Goal: Transaction & Acquisition: Purchase product/service

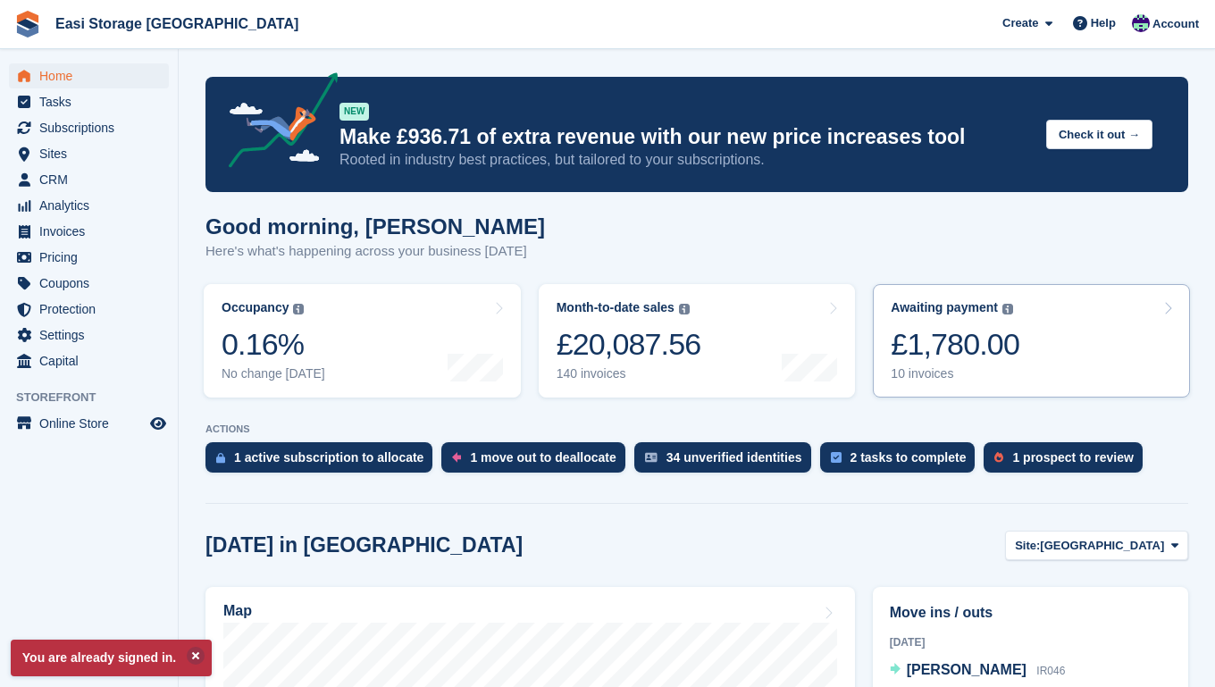
click at [957, 361] on div "£1,780.00" at bounding box center [955, 344] width 129 height 37
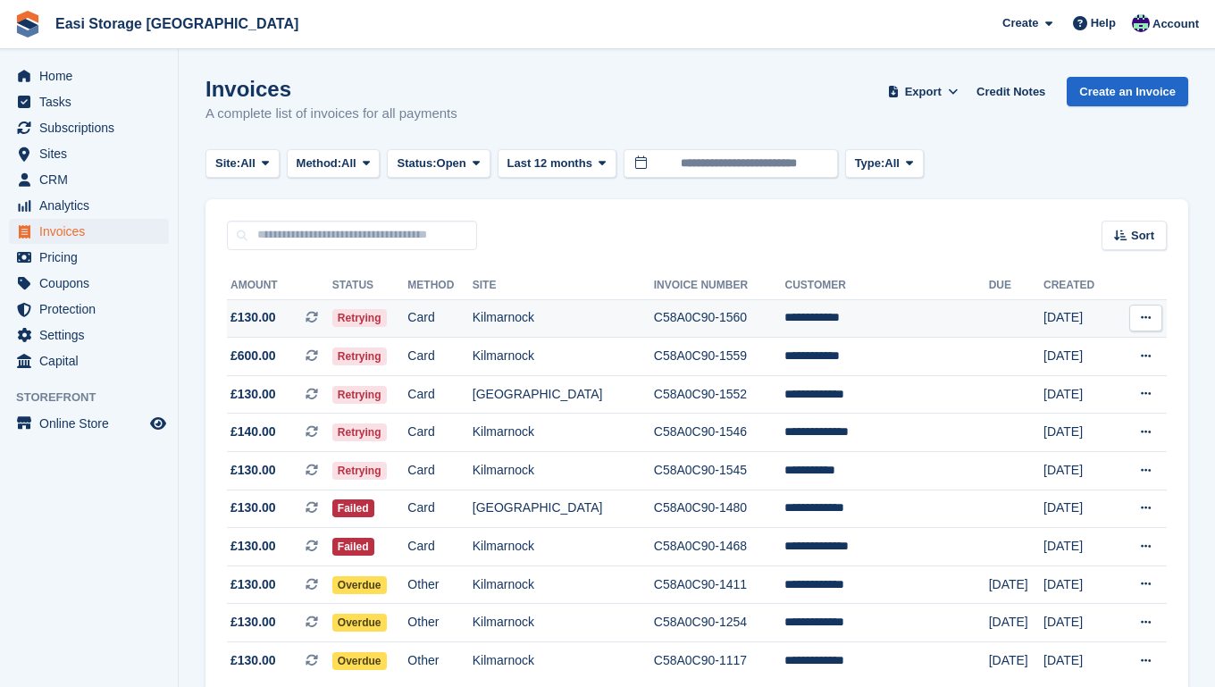
click at [785, 329] on td "C58A0C90-1560" at bounding box center [719, 318] width 131 height 38
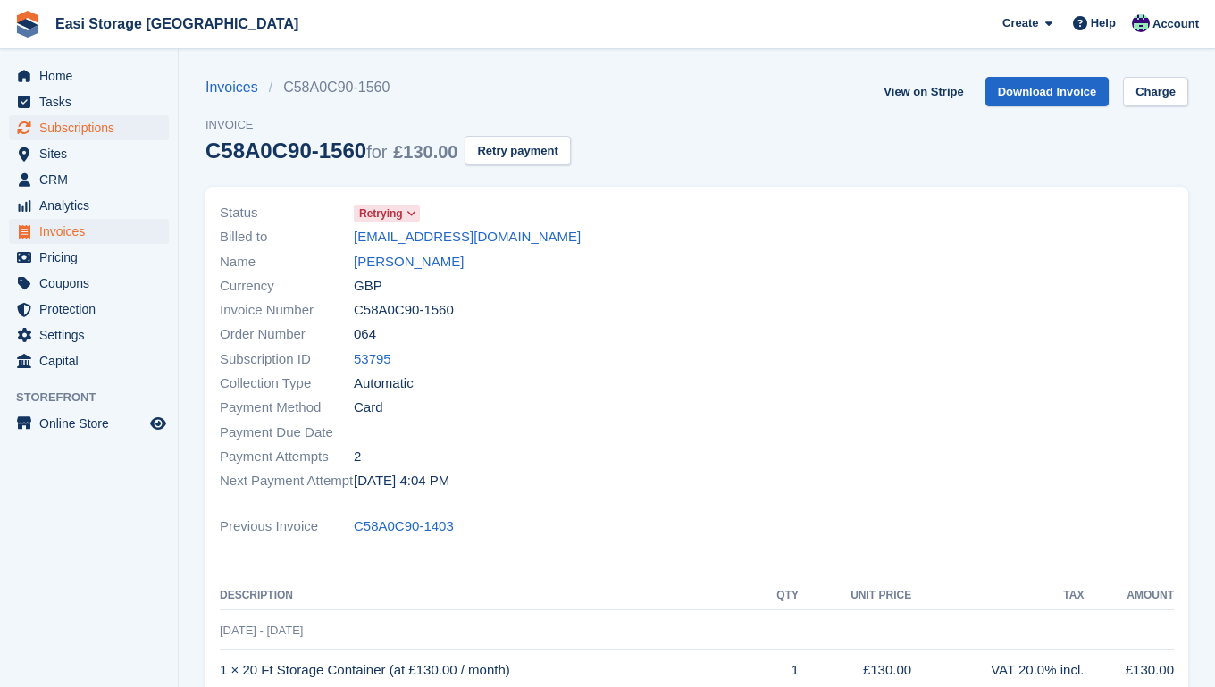
click at [66, 126] on span "Subscriptions" at bounding box center [92, 127] width 107 height 25
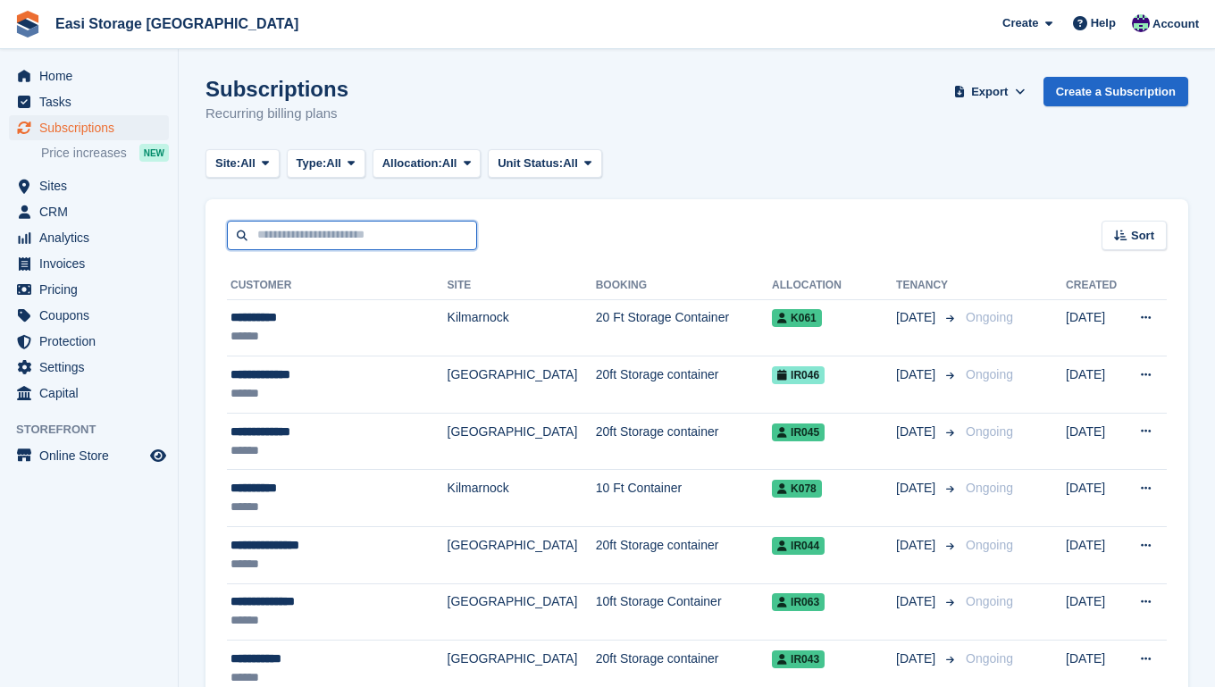
click at [292, 231] on input "text" at bounding box center [352, 235] width 250 height 29
type input "***"
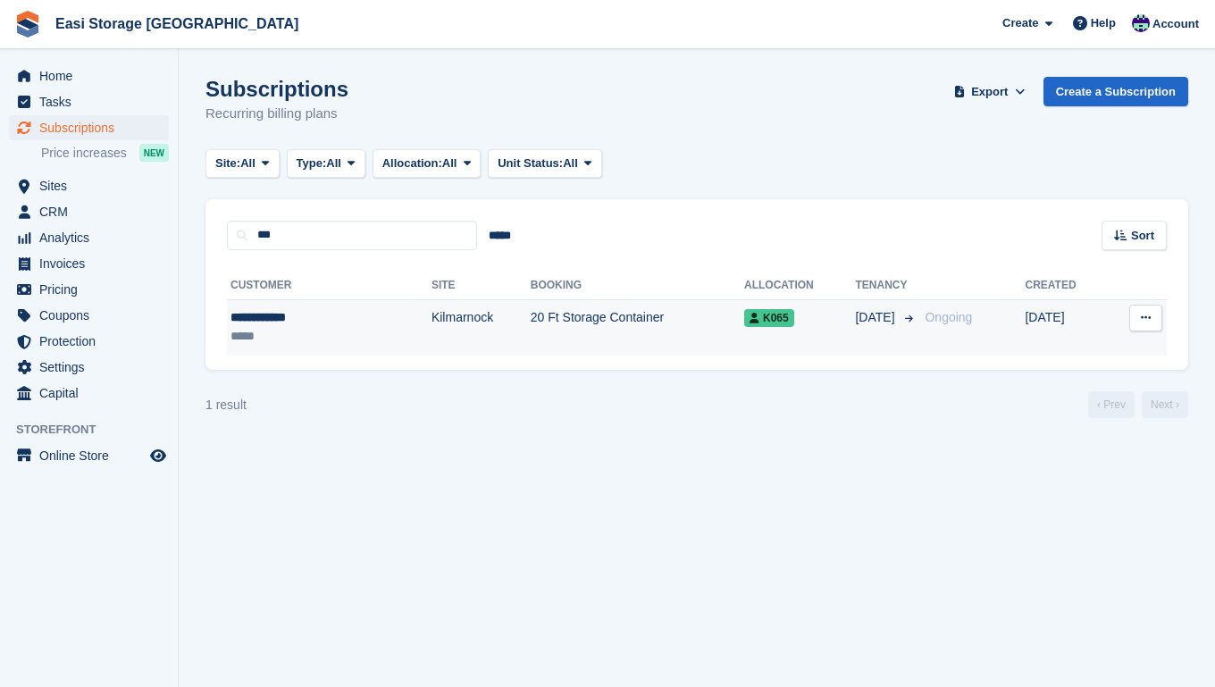
click at [340, 347] on td "**********" at bounding box center [329, 327] width 205 height 56
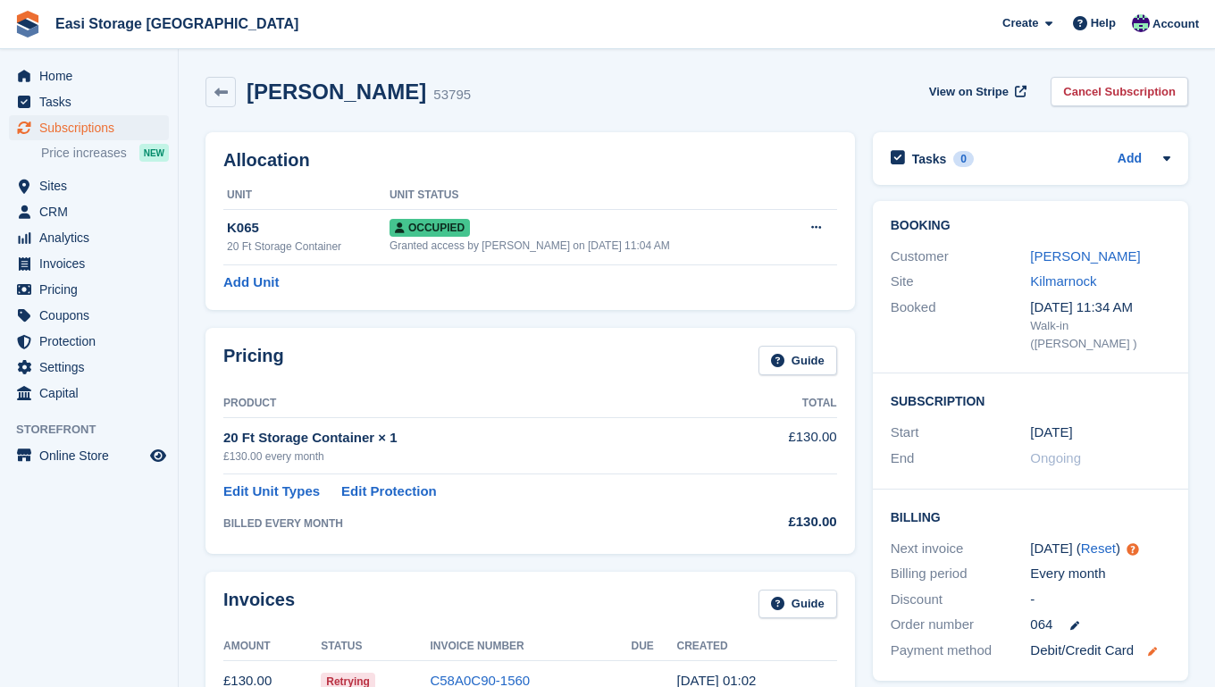
click at [1153, 647] on icon at bounding box center [1152, 651] width 9 height 9
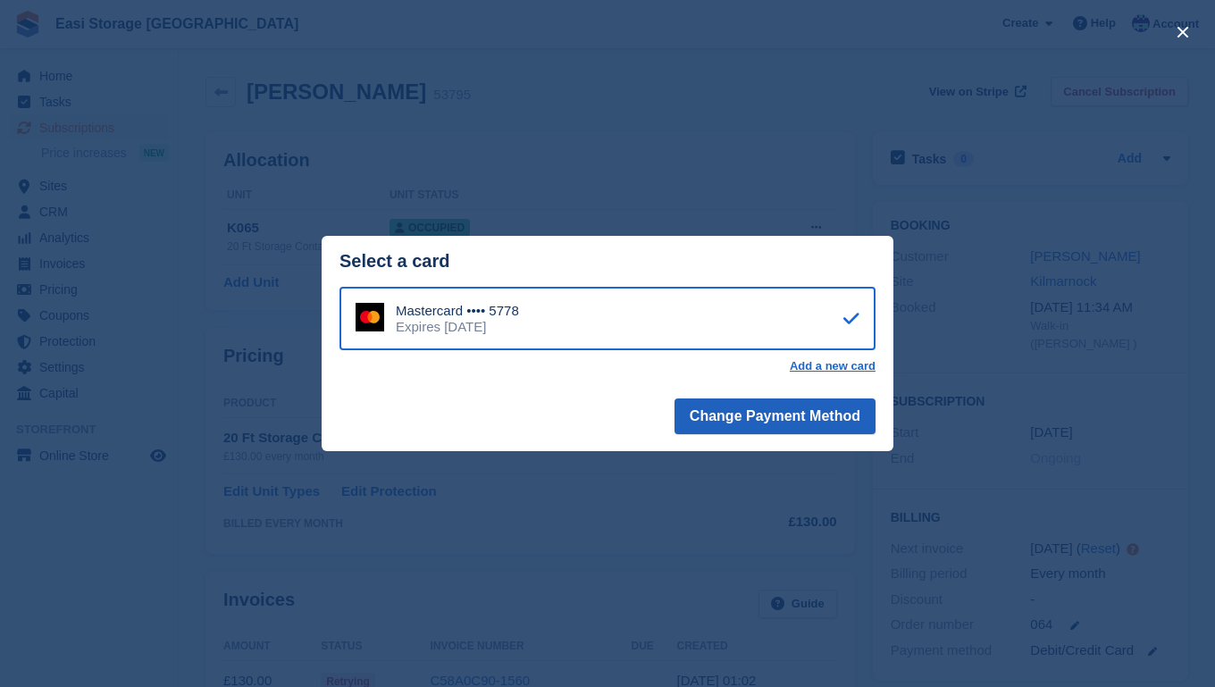
click at [760, 414] on button "Change Payment Method" at bounding box center [774, 416] width 201 height 36
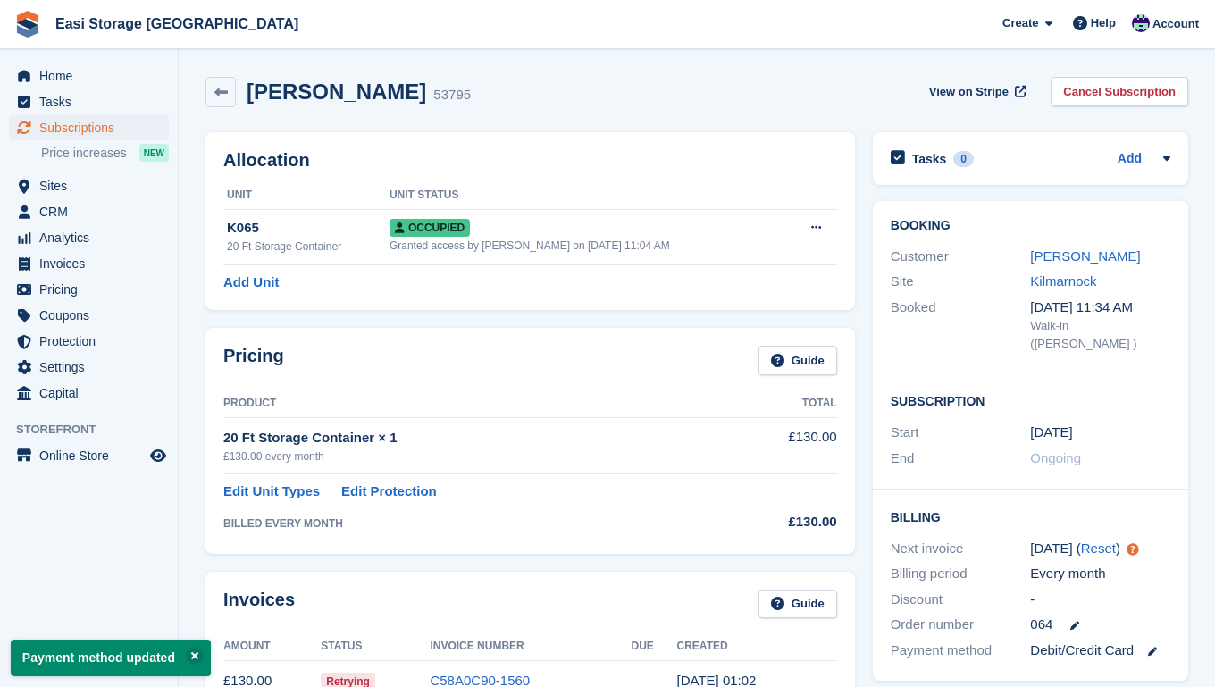
click at [1116, 640] on div "Debit/Credit Card" at bounding box center [1100, 650] width 140 height 21
click at [1153, 647] on icon at bounding box center [1152, 651] width 9 height 9
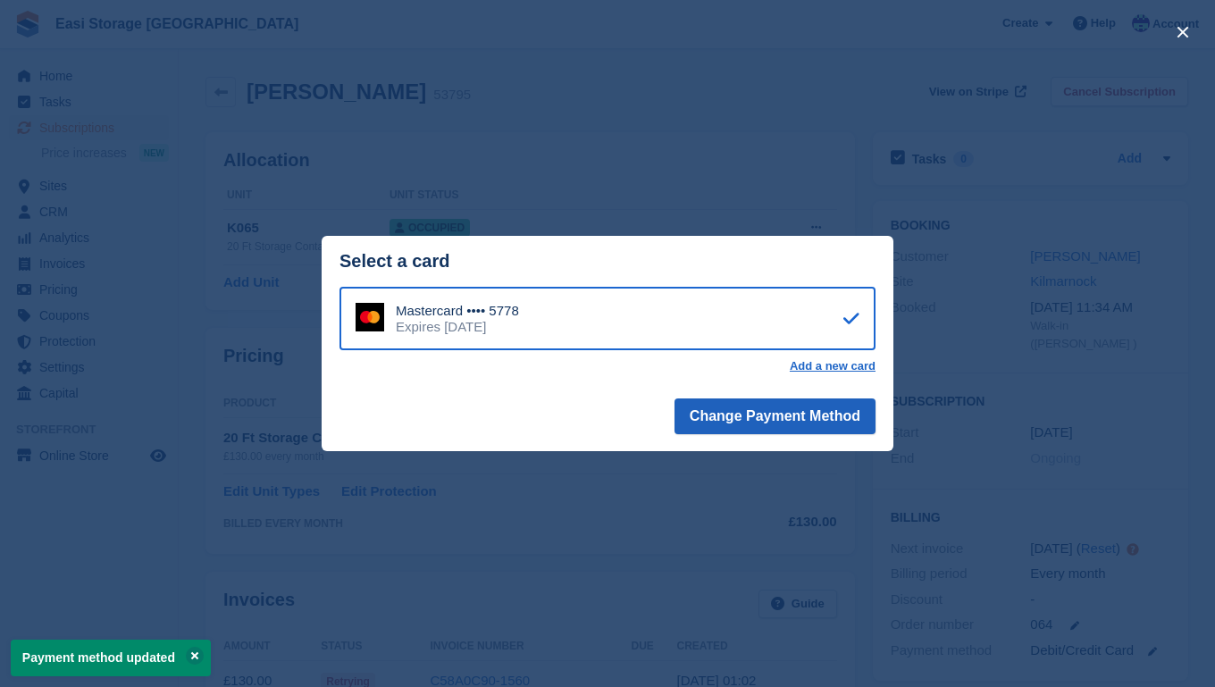
click at [705, 414] on button "Change Payment Method" at bounding box center [774, 416] width 201 height 36
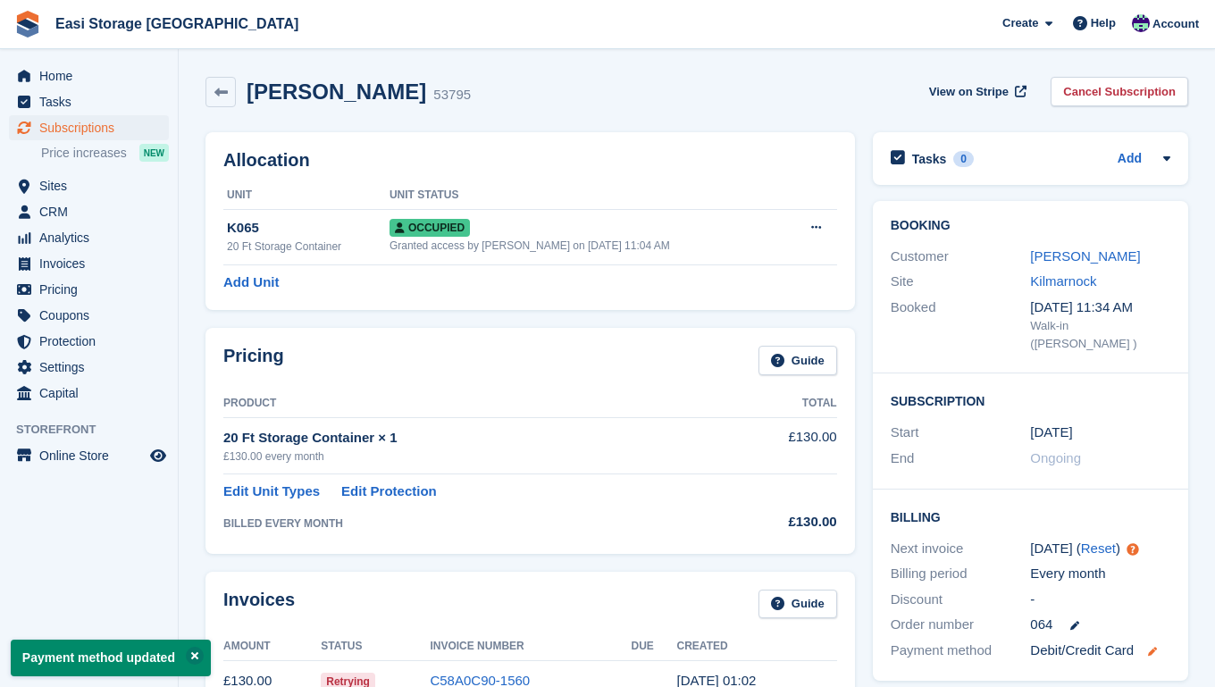
click at [1155, 647] on icon at bounding box center [1152, 651] width 9 height 9
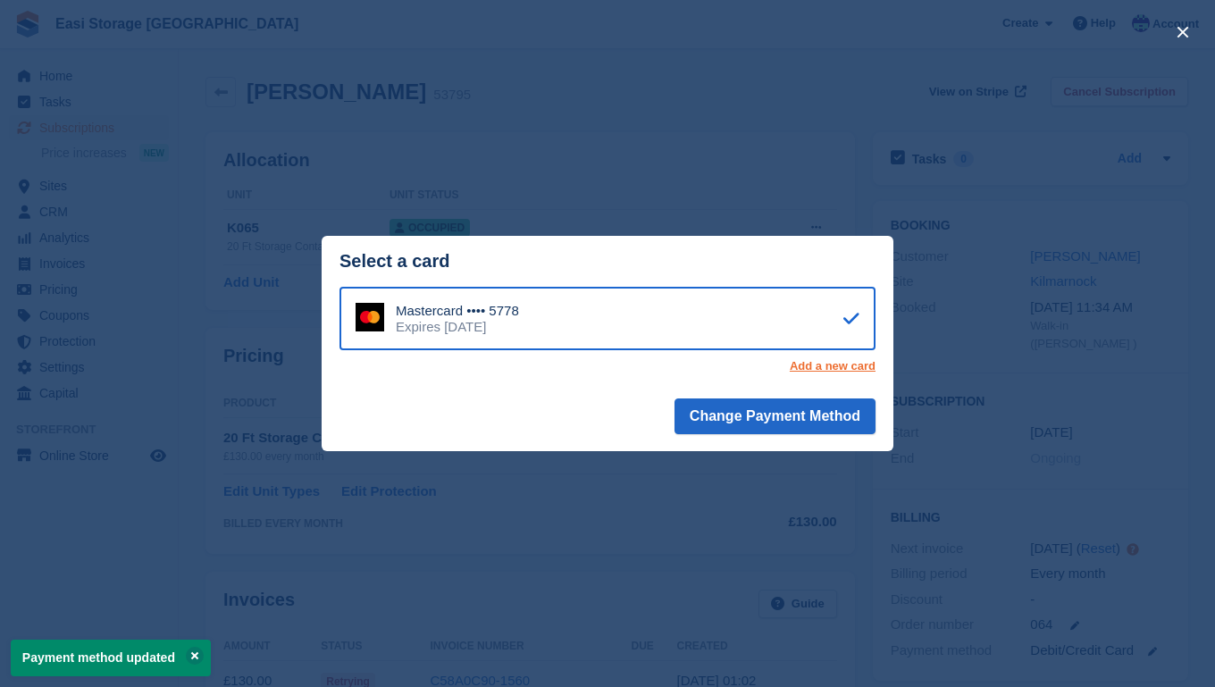
click at [834, 367] on link "Add a new card" at bounding box center [833, 366] width 86 height 14
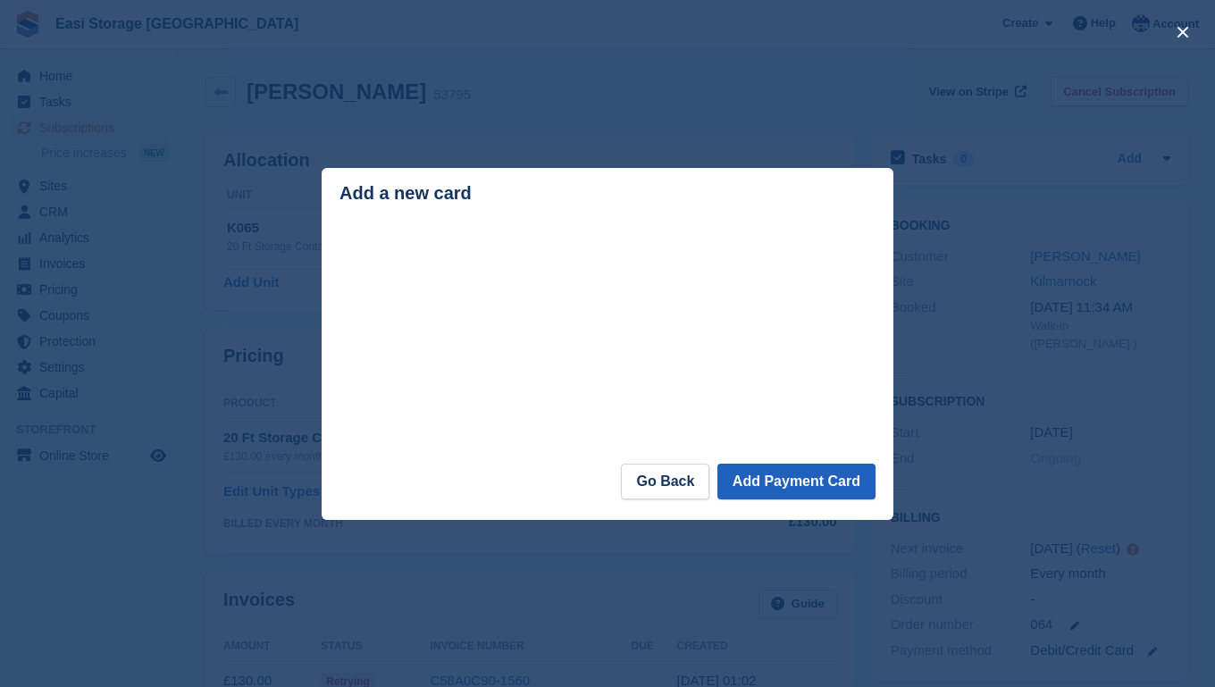
click at [759, 478] on button "Add Payment Card" at bounding box center [796, 482] width 158 height 36
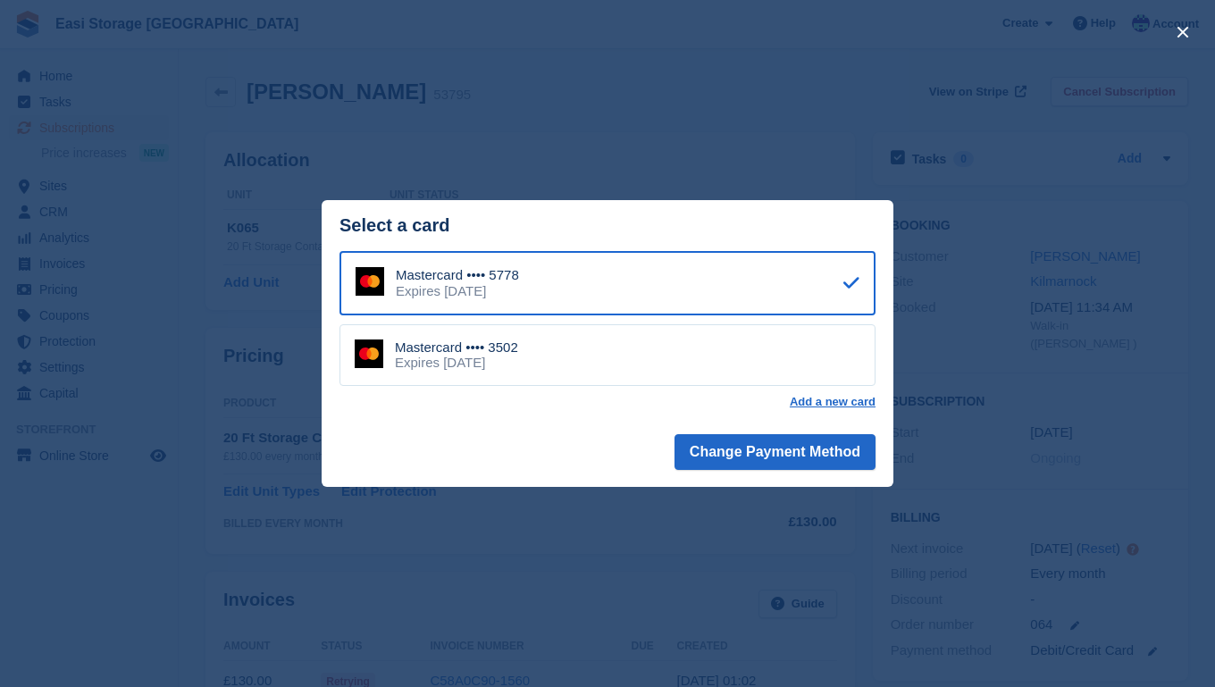
click at [807, 360] on div "Mastercard •••• 3502 Expires July 2029" at bounding box center [607, 355] width 536 height 63
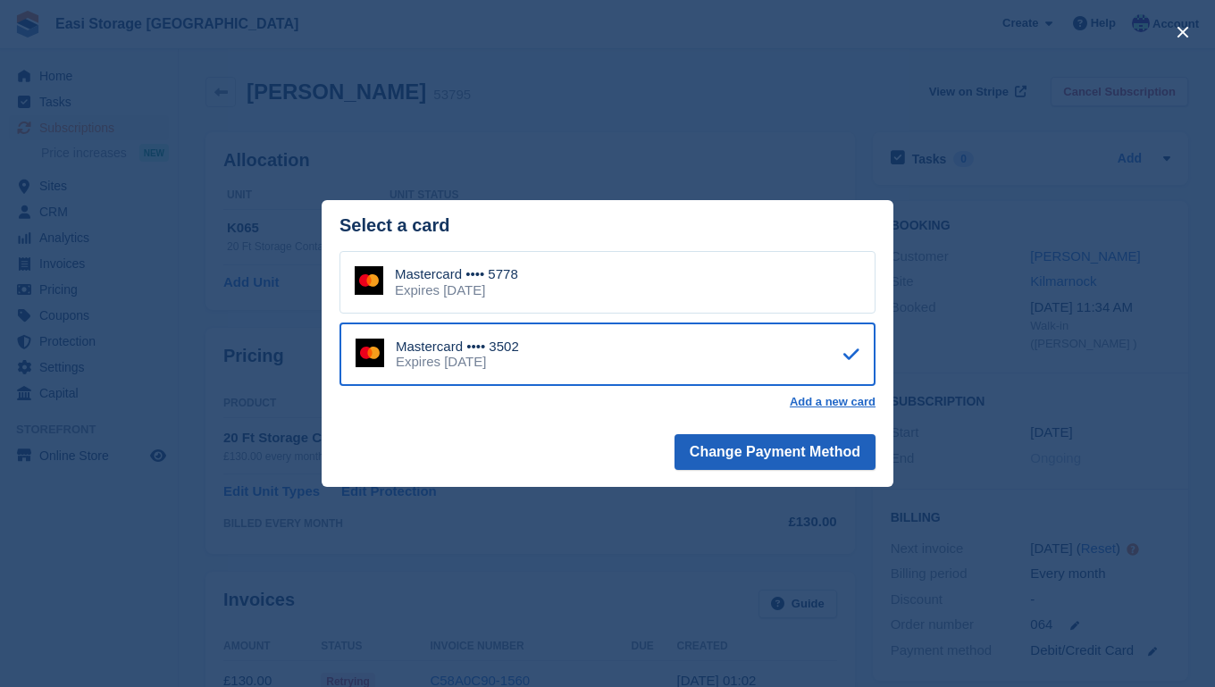
click at [772, 450] on button "Change Payment Method" at bounding box center [774, 452] width 201 height 36
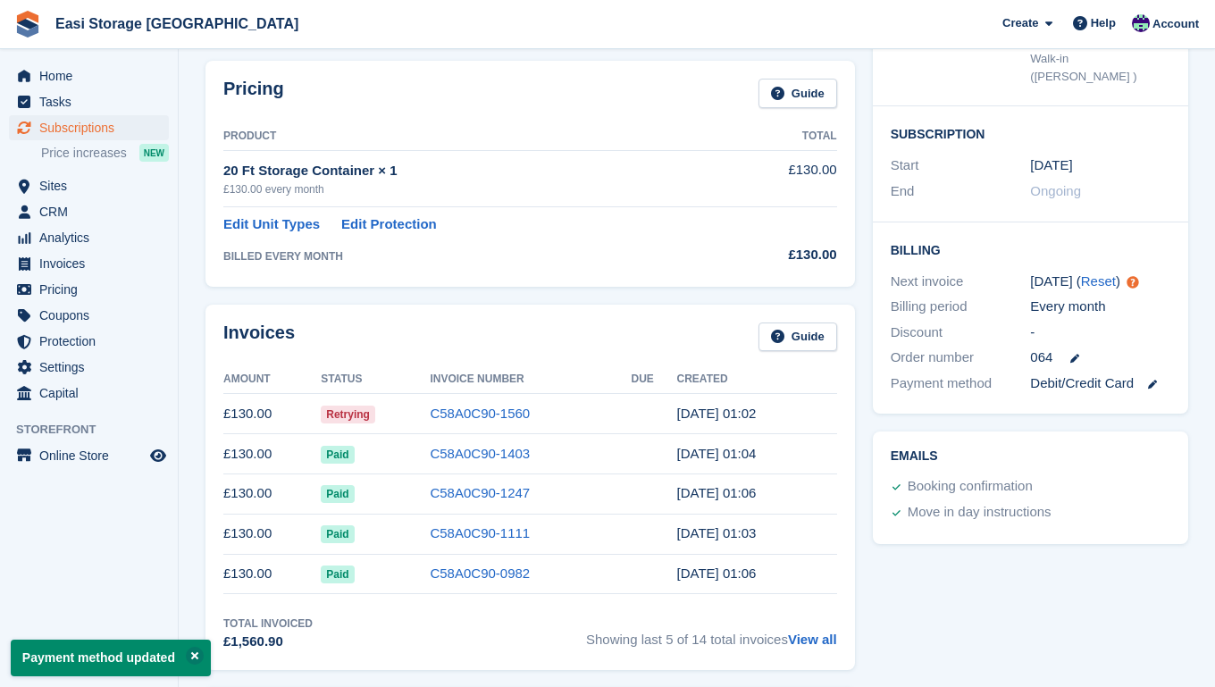
scroll to position [370, 0]
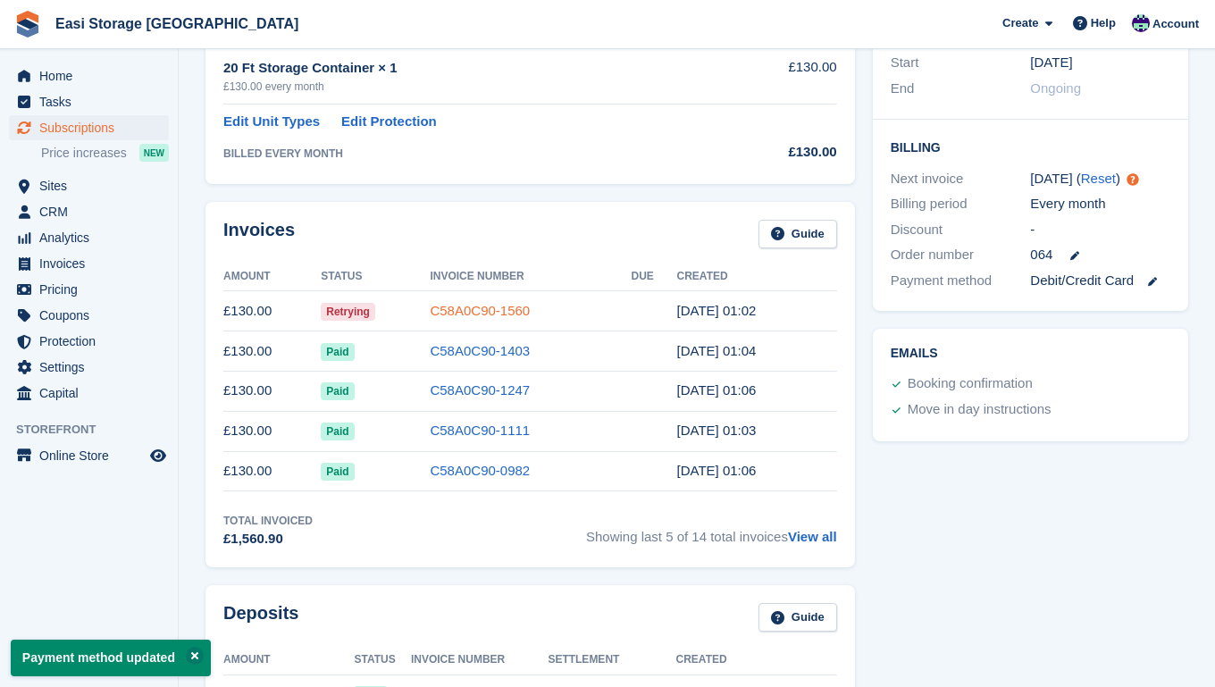
click at [486, 312] on link "C58A0C90-1560" at bounding box center [480, 310] width 100 height 15
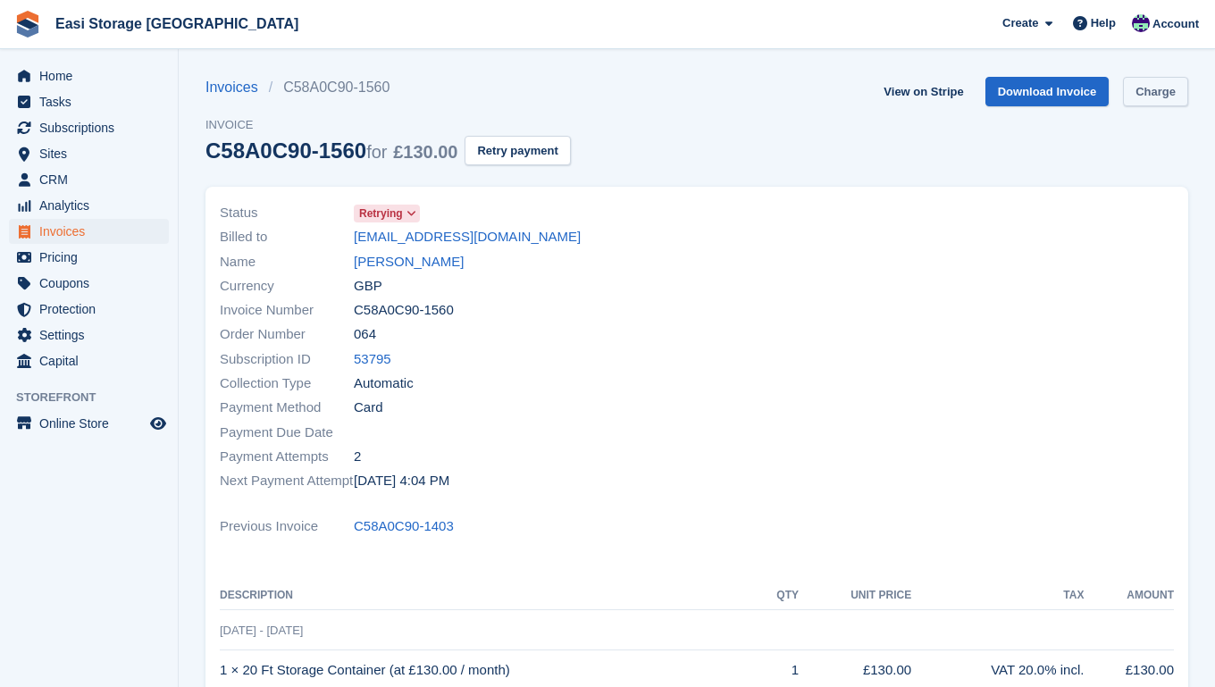
click at [1146, 92] on link "Charge" at bounding box center [1155, 91] width 65 height 29
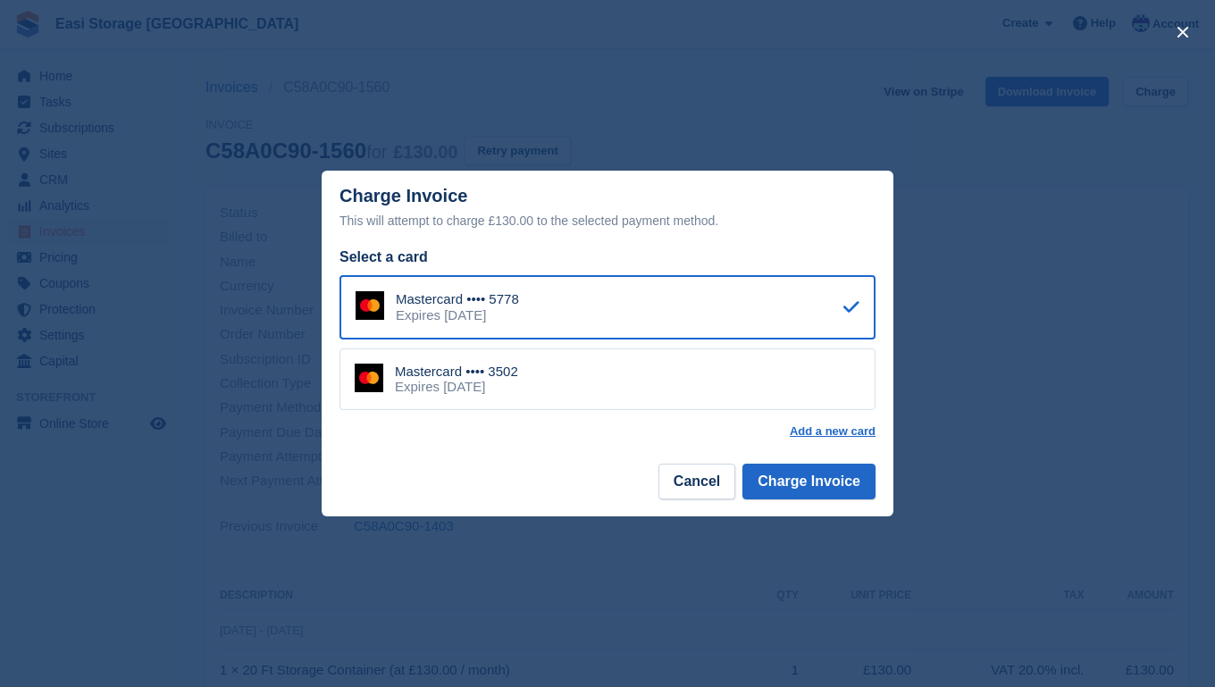
click at [795, 376] on div "Mastercard •••• 3502 Expires [DATE]" at bounding box center [607, 379] width 536 height 63
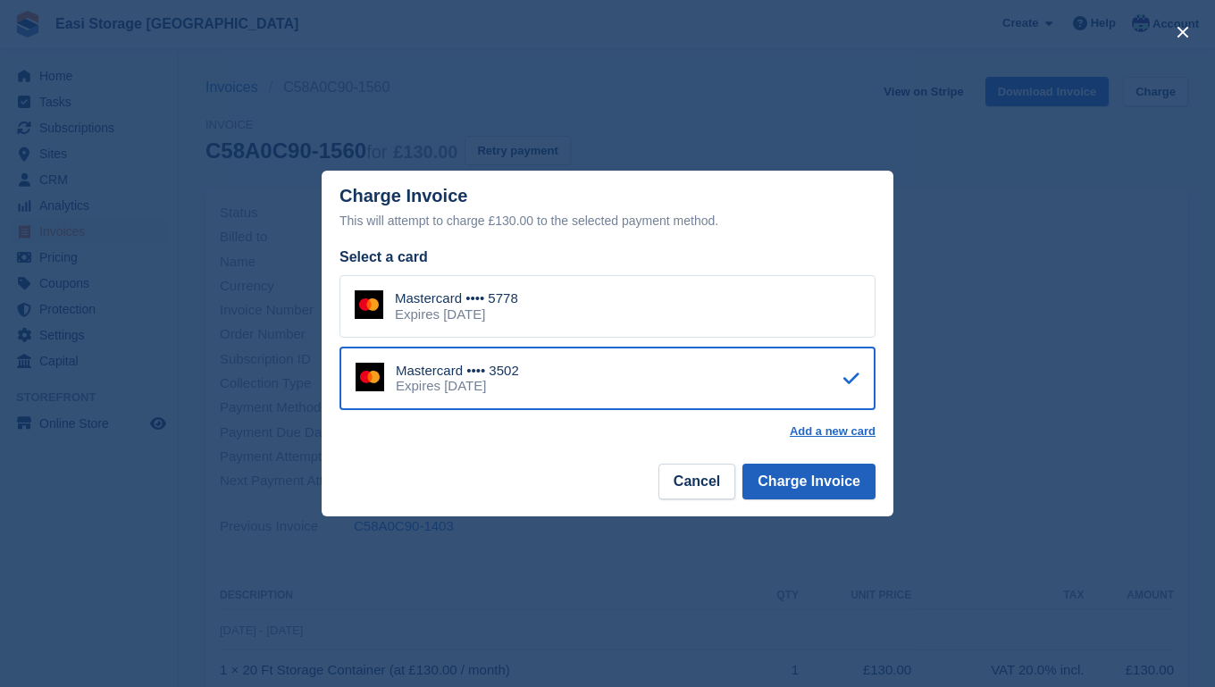
click at [802, 481] on button "Charge Invoice" at bounding box center [808, 482] width 133 height 36
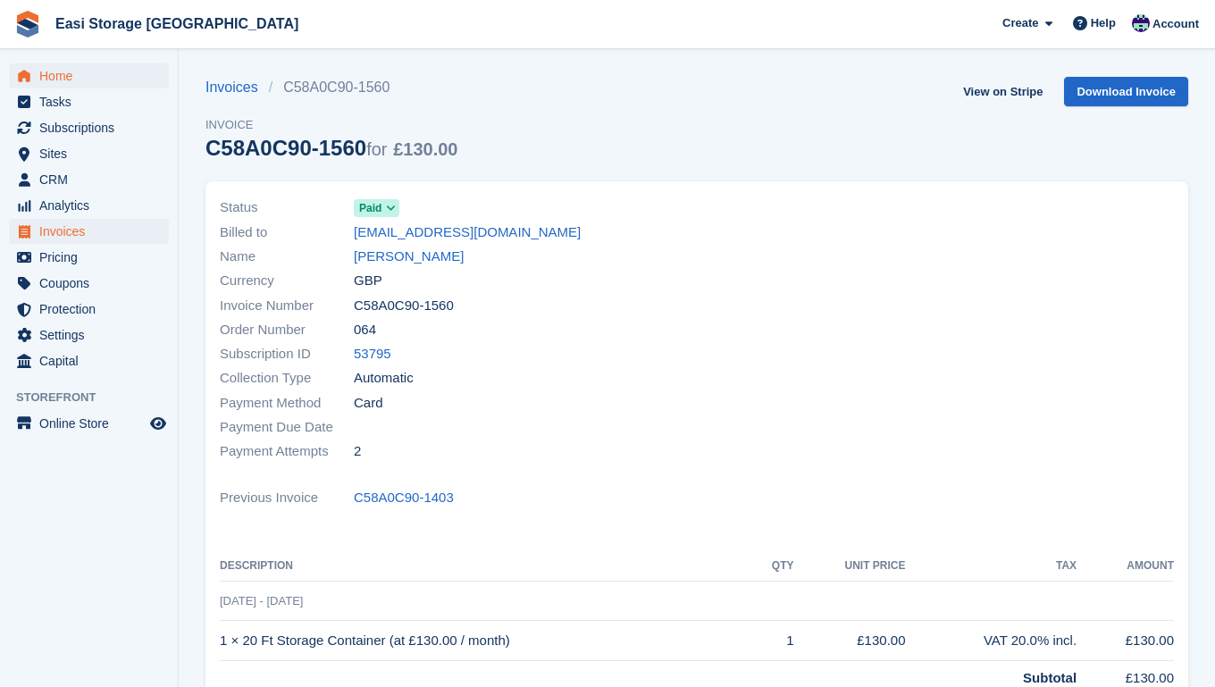
click at [63, 77] on span "Home" at bounding box center [92, 75] width 107 height 25
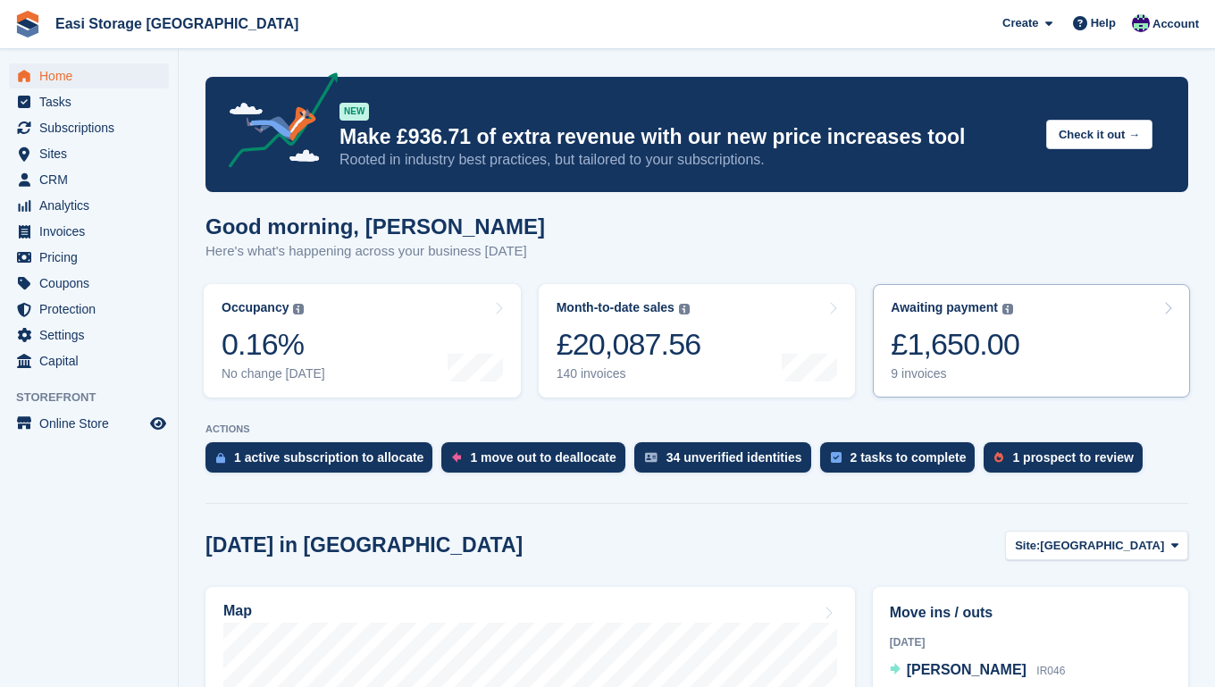
click at [965, 351] on div "£1,650.00" at bounding box center [955, 344] width 129 height 37
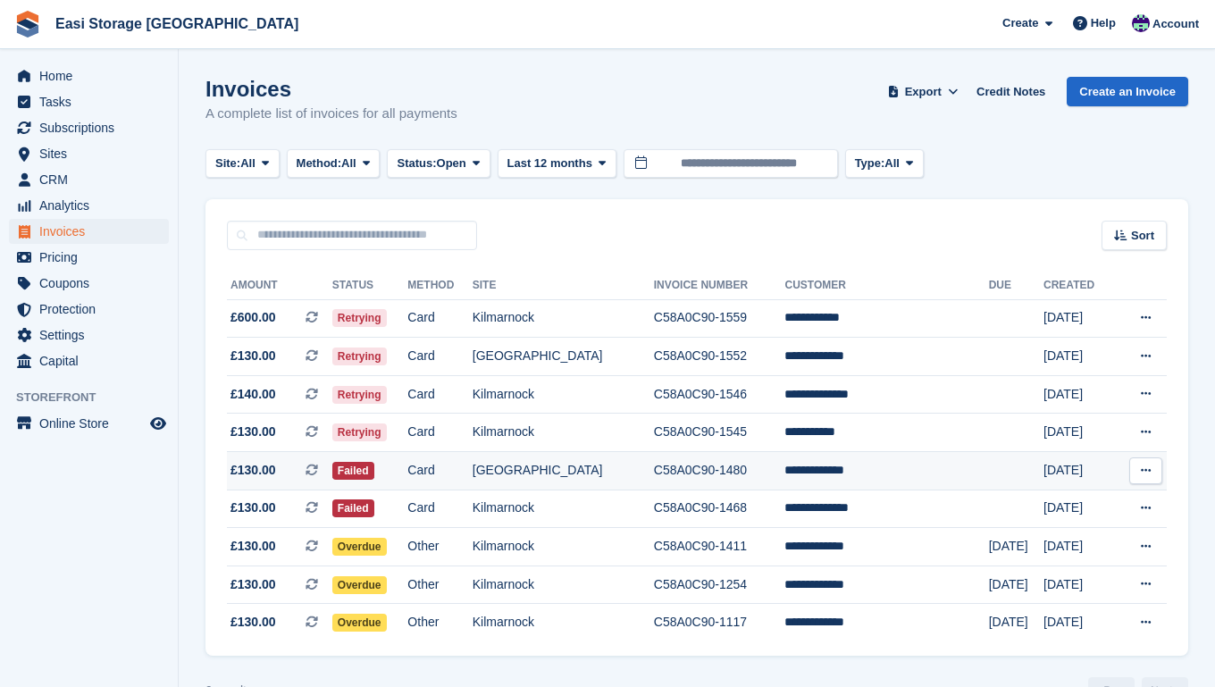
click at [841, 475] on td "**********" at bounding box center [886, 471] width 204 height 38
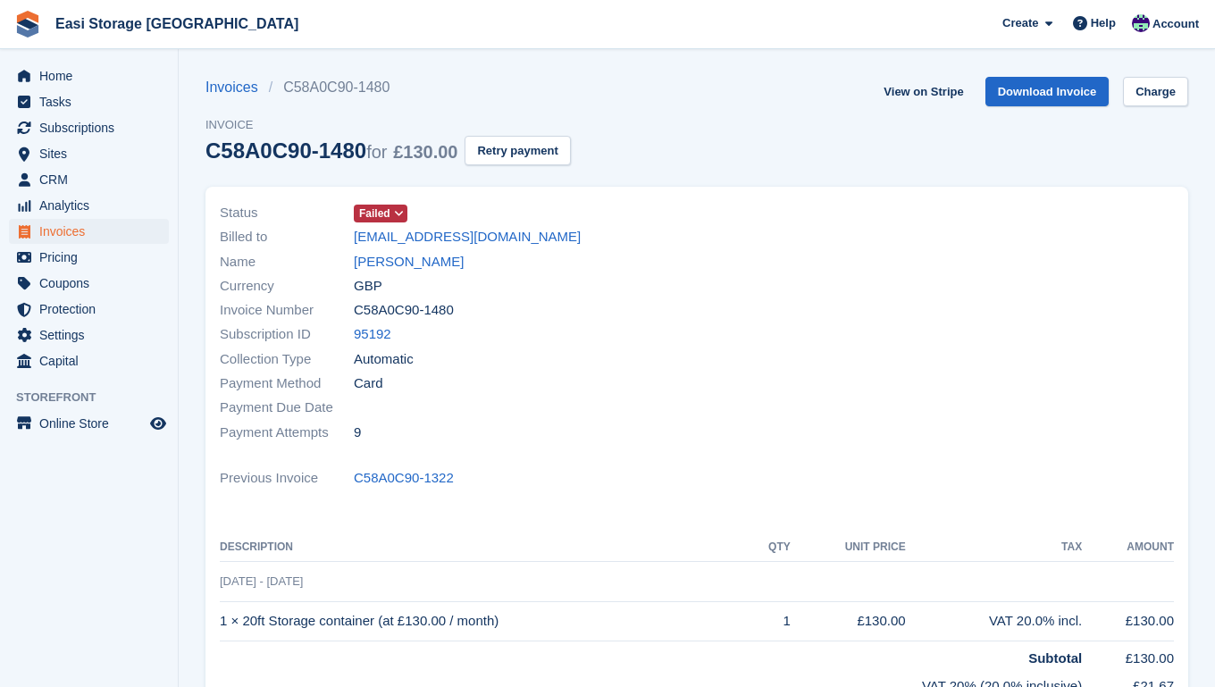
drag, startPoint x: 0, startPoint y: 0, endPoint x: 302, endPoint y: 401, distance: 502.0
click at [339, 404] on div "Status Failed Billed to [EMAIL_ADDRESS][DOMAIN_NAME] Name Baden Thomson Currenc…" at bounding box center [696, 474] width 983 height 575
click at [54, 77] on span "Home" at bounding box center [92, 75] width 107 height 25
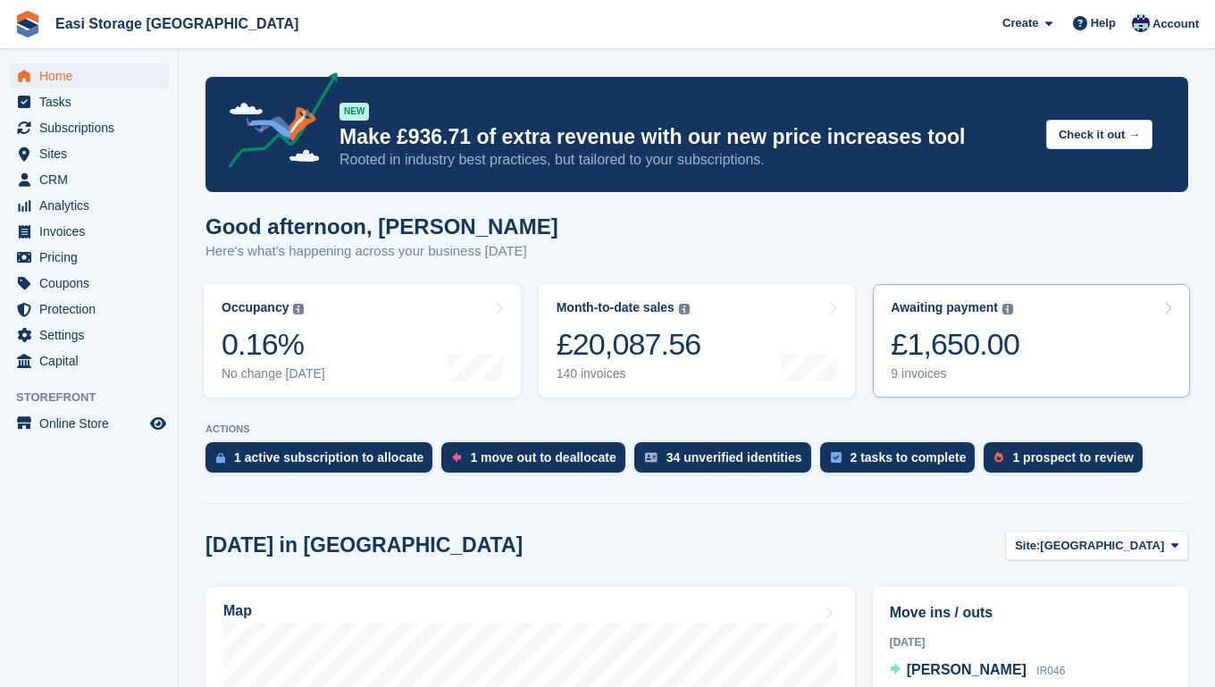
click at [995, 347] on div "£1,650.00" at bounding box center [955, 344] width 129 height 37
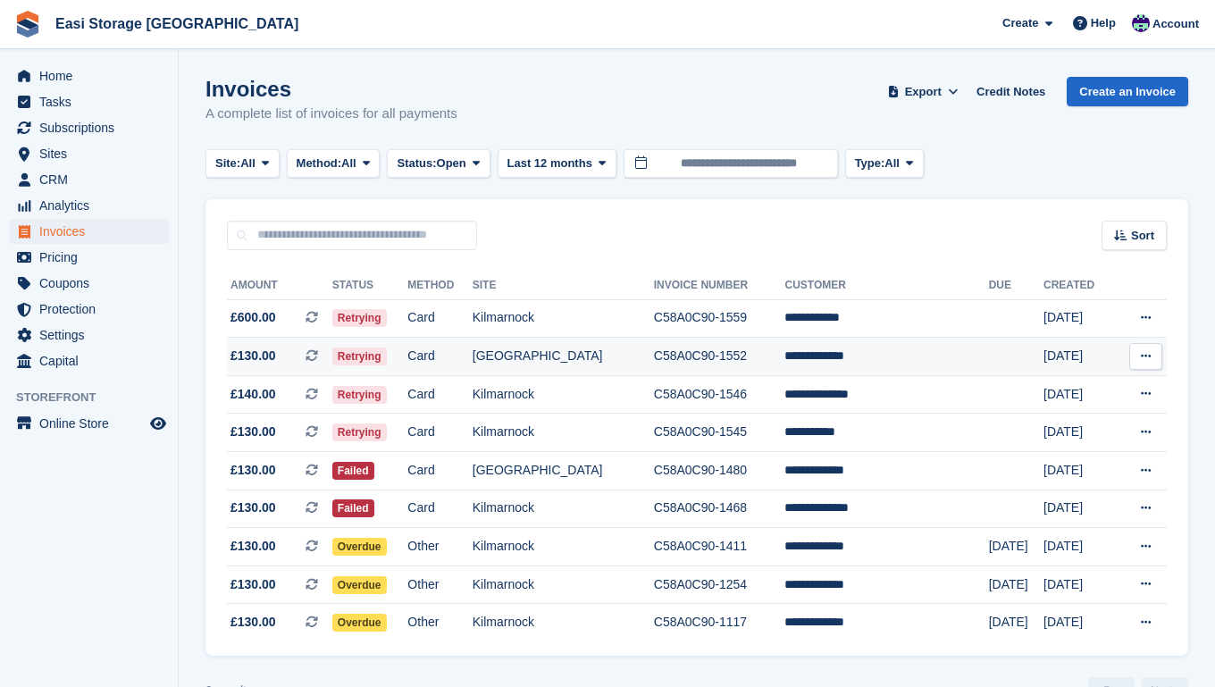
scroll to position [4, 0]
